Goal: Navigation & Orientation: Find specific page/section

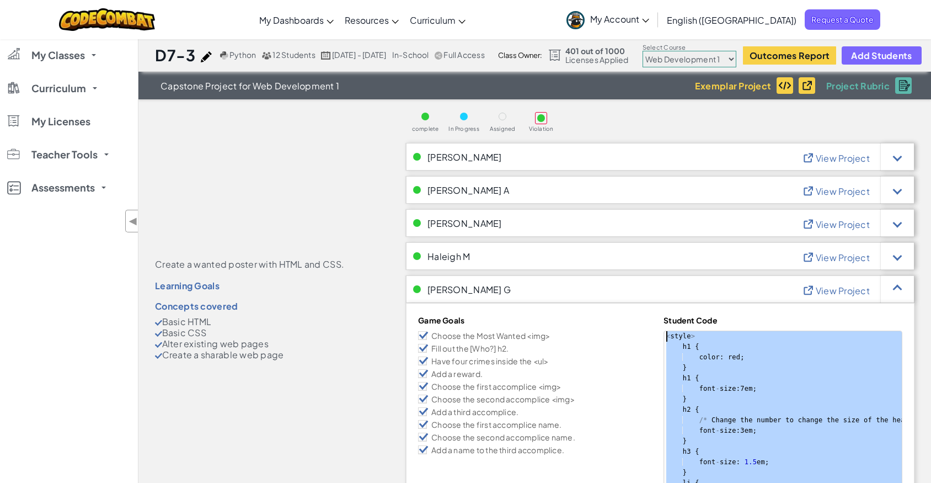
select select "5789587aad86a6efb573701f"
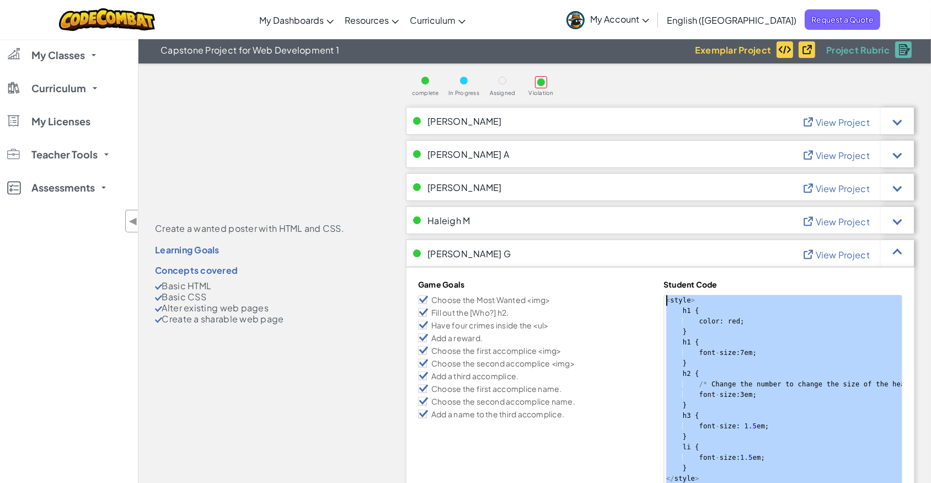
scroll to position [35, 0]
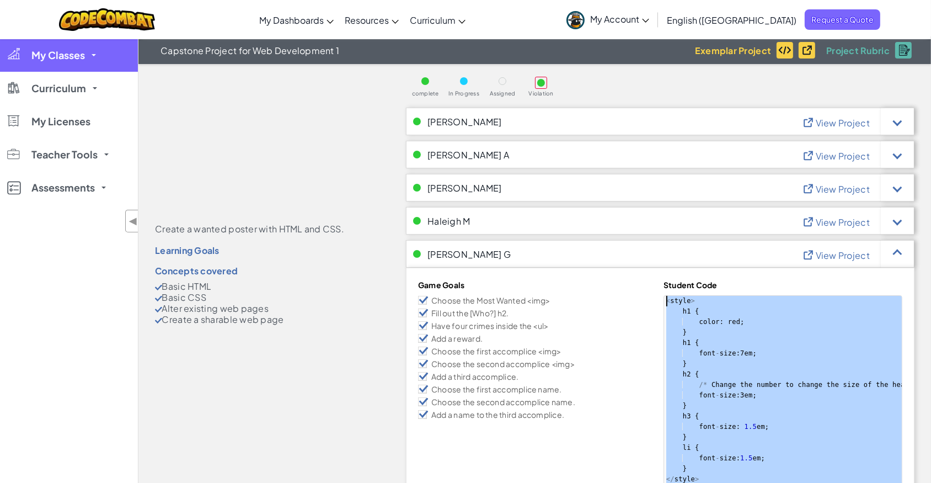
click at [77, 60] on span "My Classes" at bounding box center [58, 55] width 54 height 10
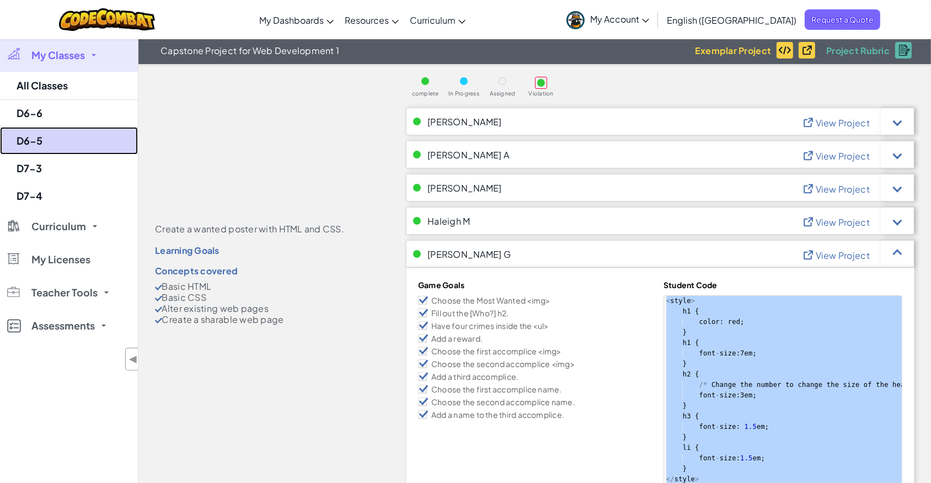
click at [62, 137] on link "D6-5" at bounding box center [69, 141] width 138 height 28
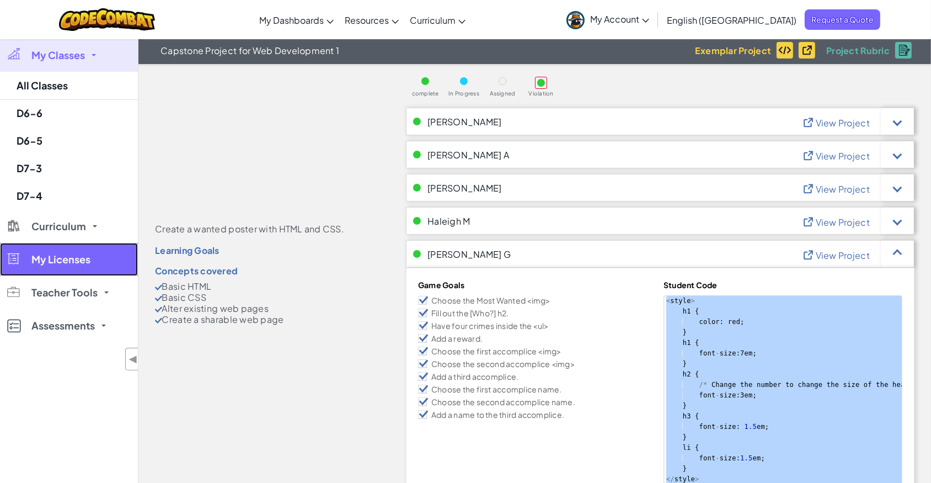
select select "560f1a9f22961295f9427742"
select select "Progress (High to Low)"
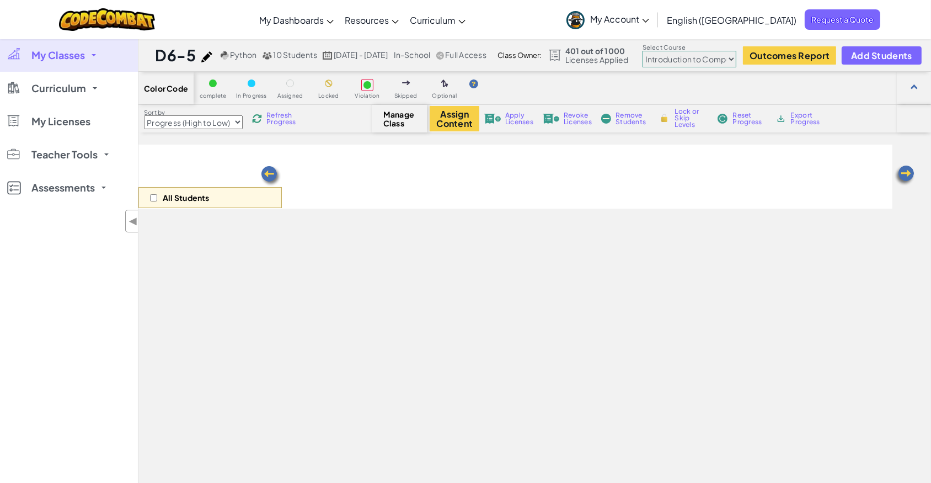
click at [67, 135] on link "My Licenses" at bounding box center [69, 121] width 138 height 33
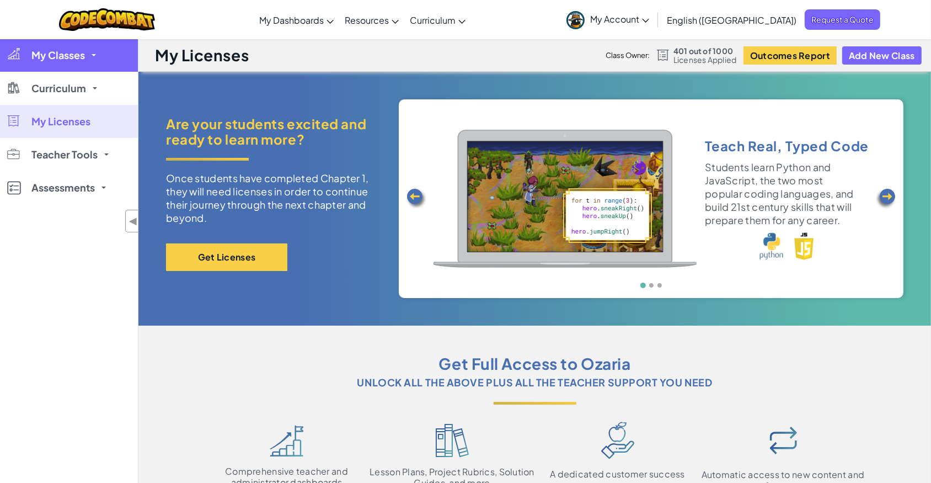
click at [61, 55] on span "My Classes" at bounding box center [58, 55] width 54 height 10
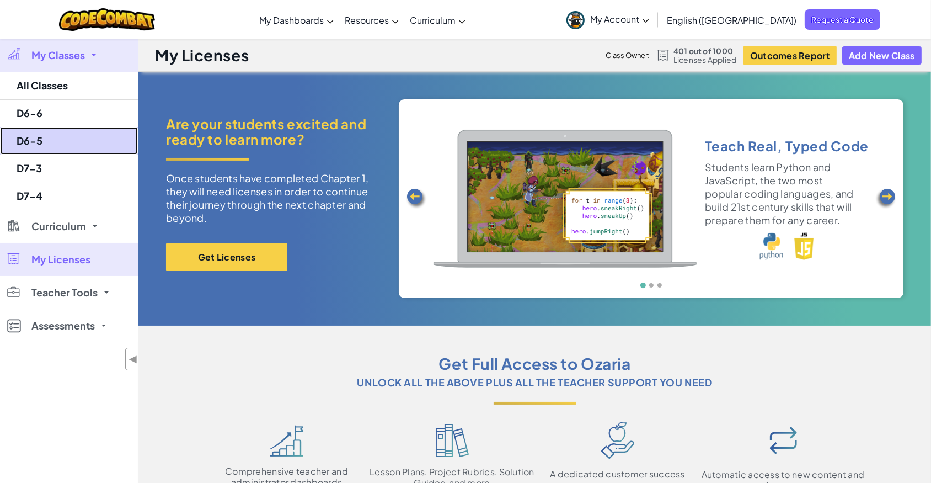
click at [55, 143] on link "D6-5" at bounding box center [69, 141] width 138 height 28
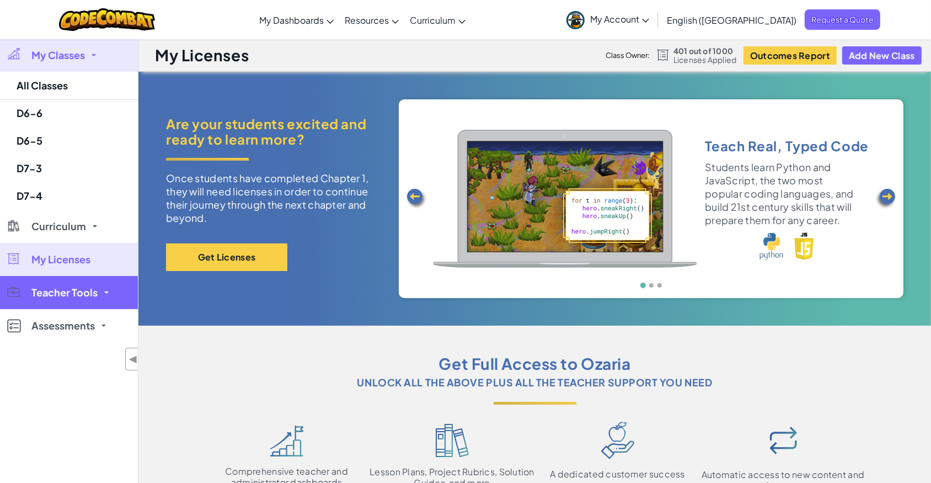
select select "560f1a9f22961295f9427742"
select select "Progress (High to Low)"
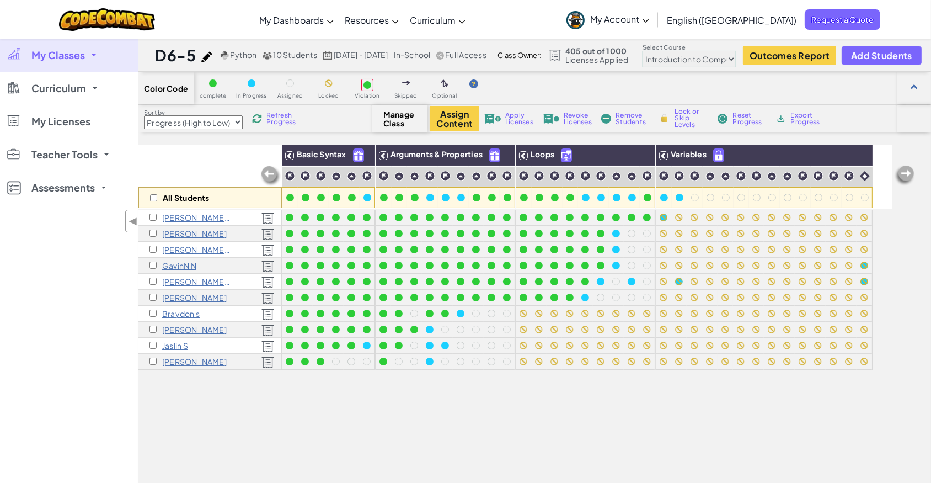
click at [649, 20] on span "My Account" at bounding box center [619, 19] width 59 height 12
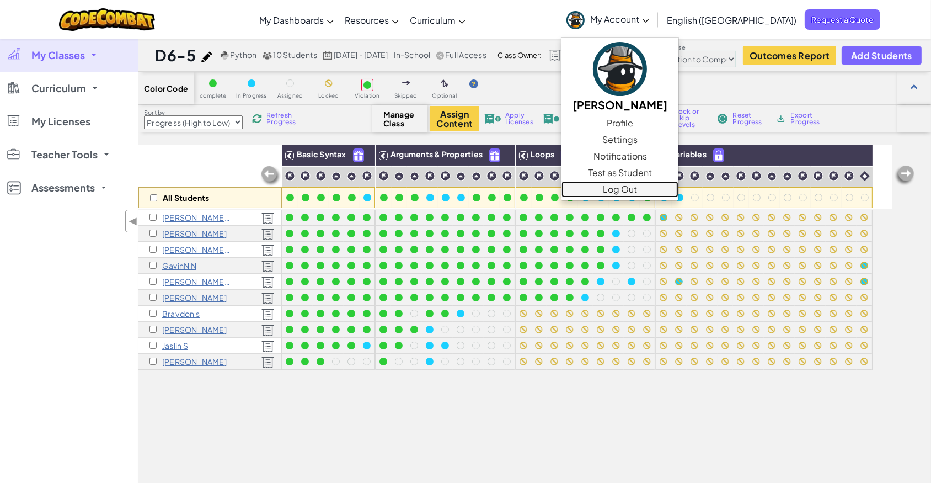
click at [678, 188] on link "Log Out" at bounding box center [619, 189] width 117 height 17
